Goal: Information Seeking & Learning: Learn about a topic

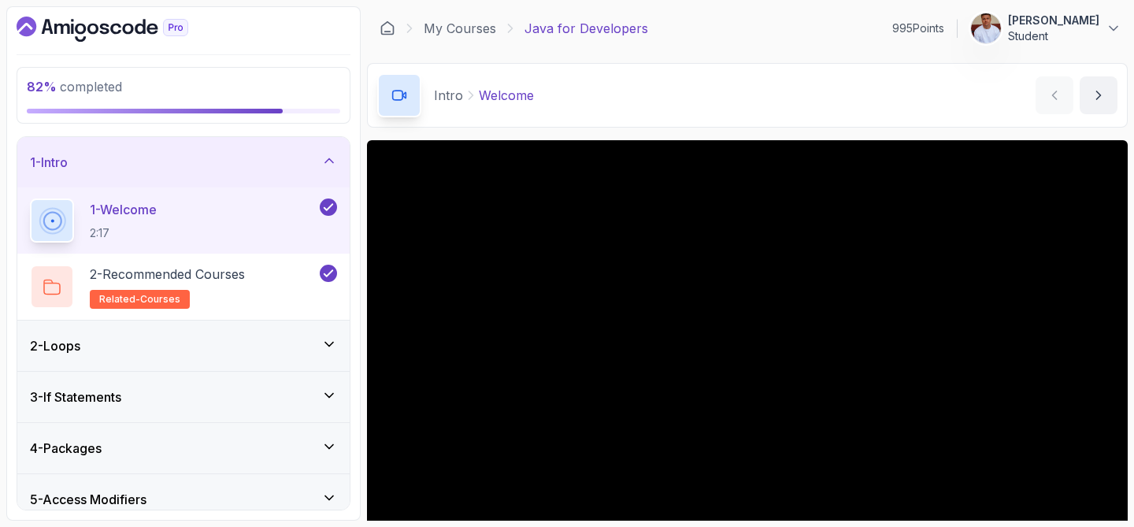
click at [161, 151] on div "1 - Intro" at bounding box center [183, 162] width 332 height 50
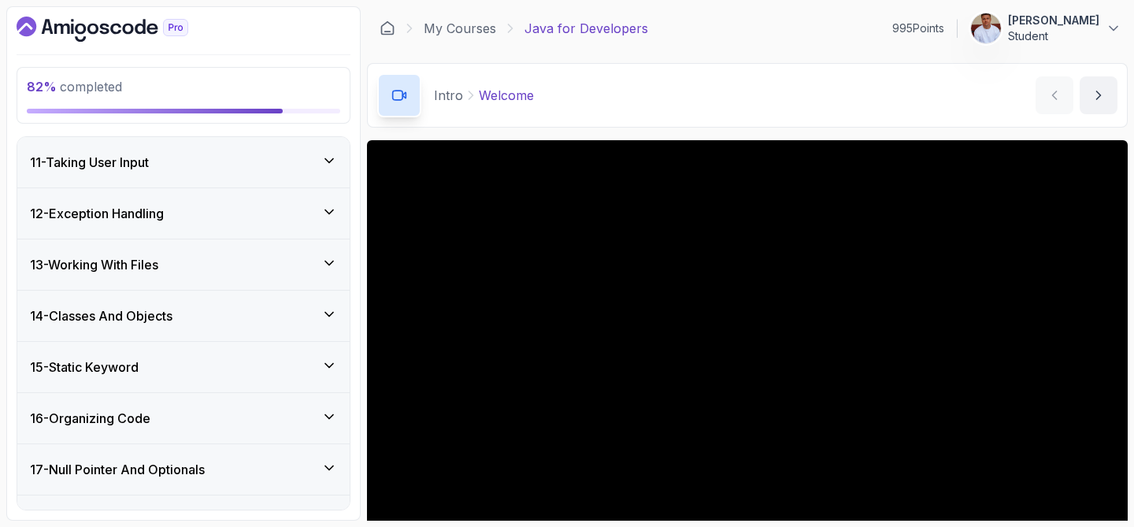
scroll to position [599, 0]
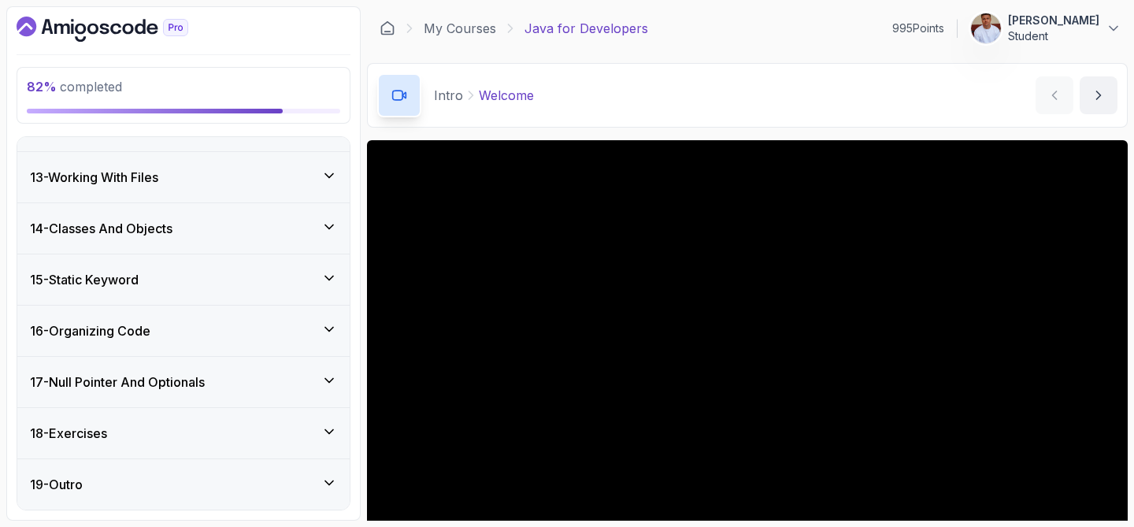
click at [157, 324] on div "16 - Organizing Code" at bounding box center [183, 330] width 307 height 19
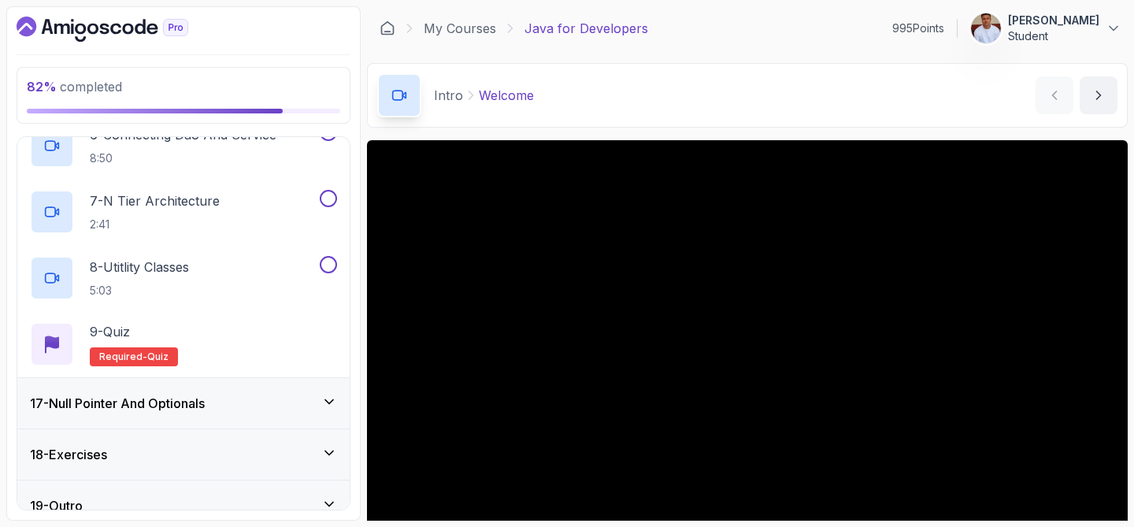
scroll to position [1194, 0]
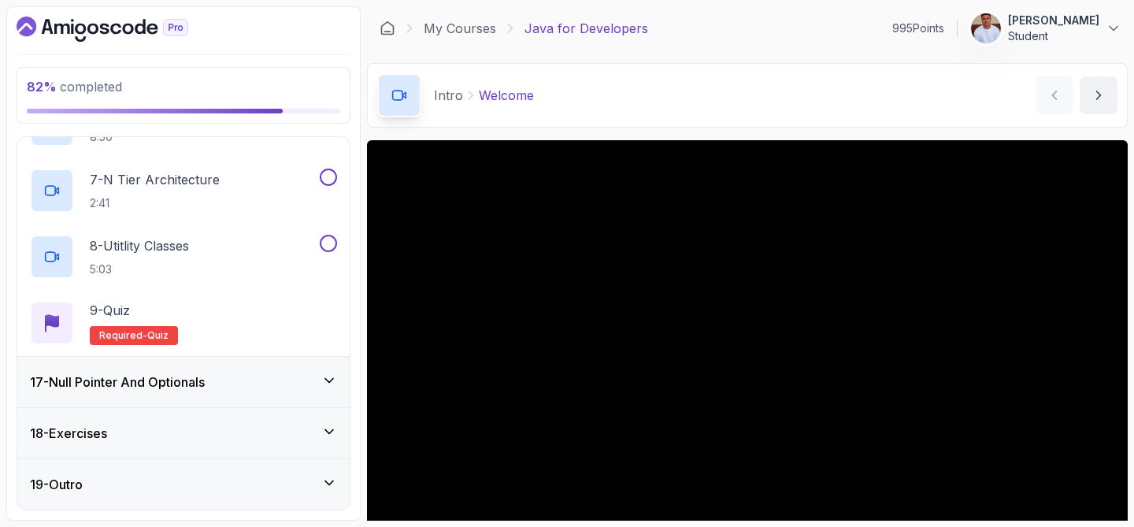
click at [194, 389] on h3 "17 - Null Pointer And Optionals" at bounding box center [117, 381] width 175 height 19
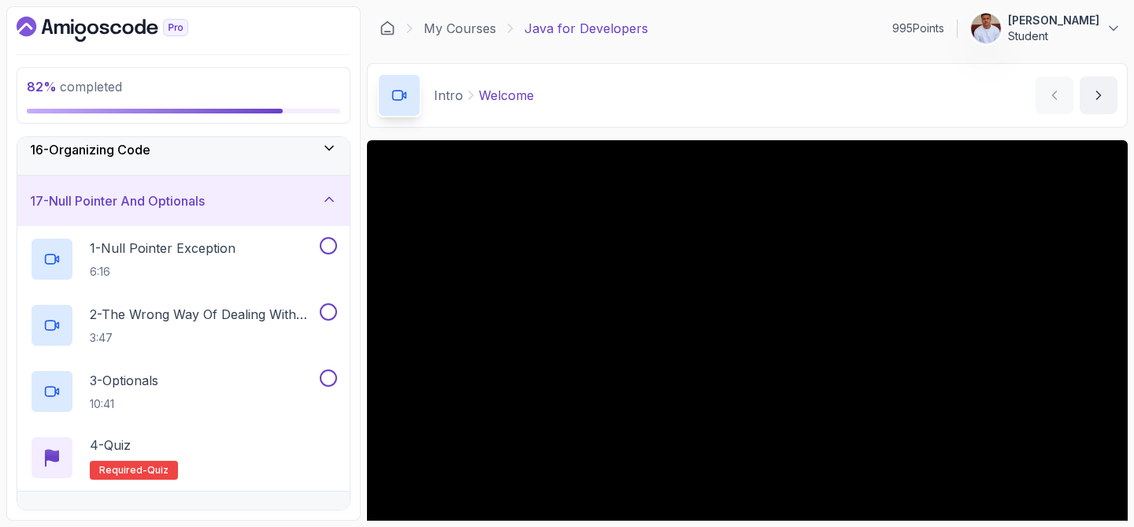
scroll to position [778, 0]
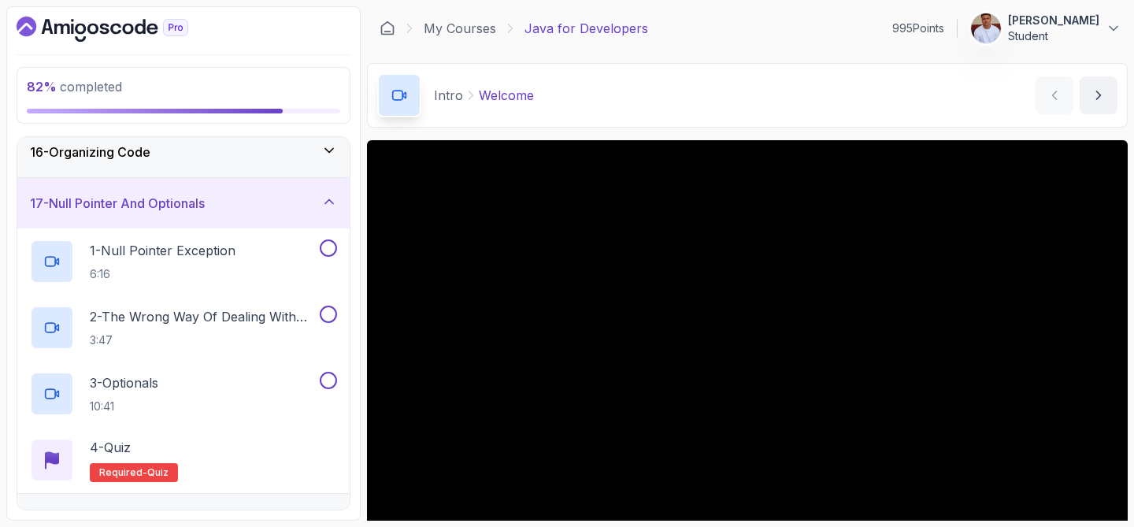
click at [250, 213] on div "17 - Null Pointer And Optionals" at bounding box center [183, 203] width 332 height 50
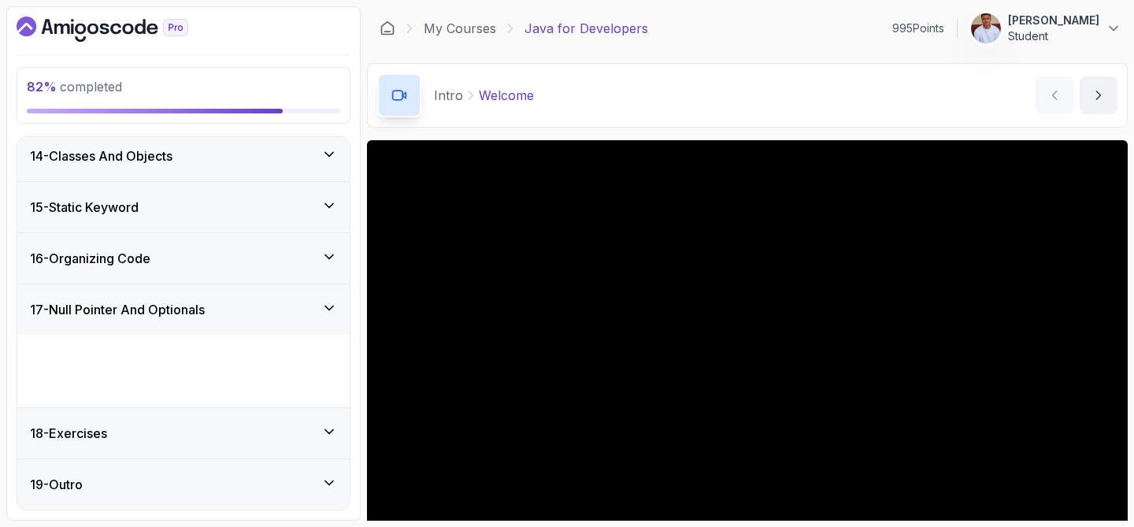
scroll to position [599, 0]
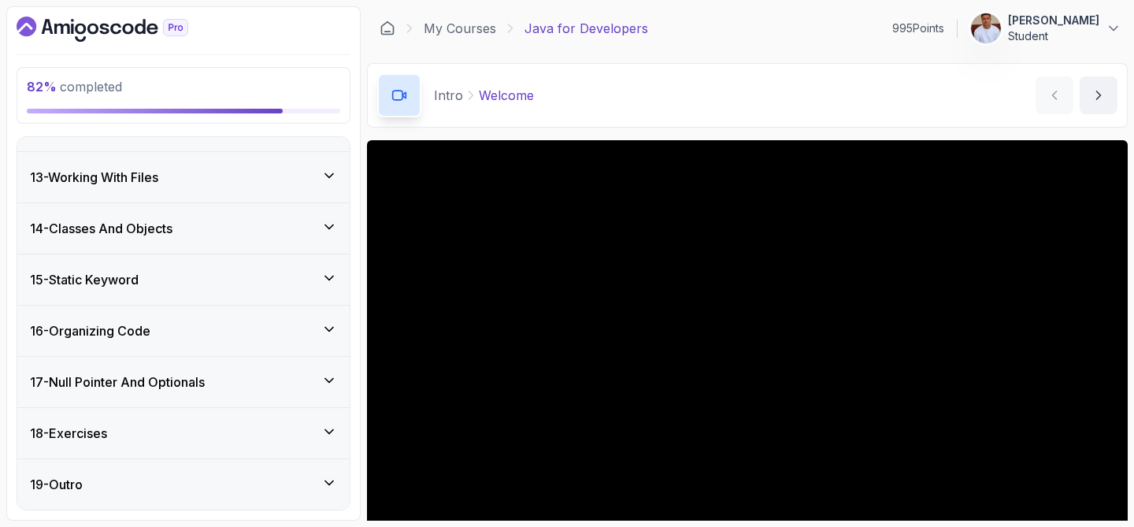
click at [216, 435] on div "18 - Exercises" at bounding box center [183, 433] width 307 height 19
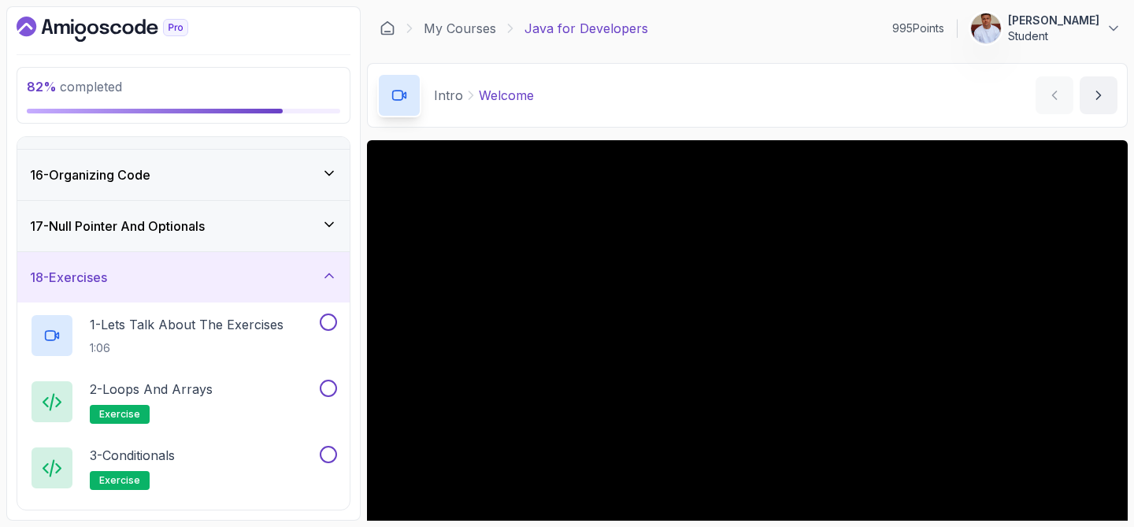
scroll to position [759, 0]
